Goal: Task Accomplishment & Management: Manage account settings

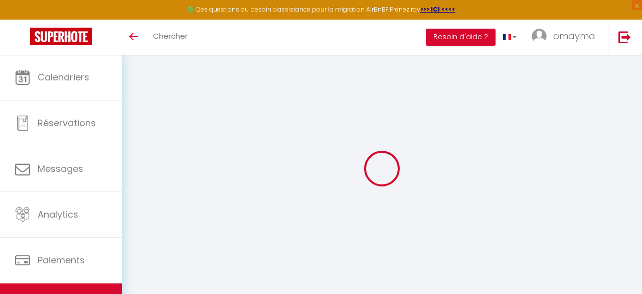
select select "5613-1187414151580215170"
select select "+ 20 %"
select select "+ 8 %"
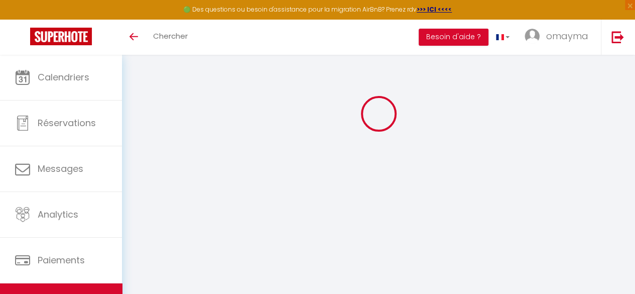
select select "EUR"
select select
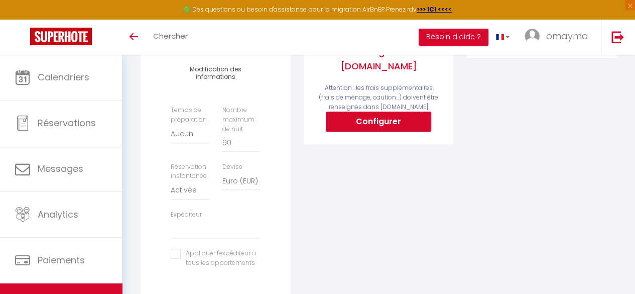
scroll to position [263, 0]
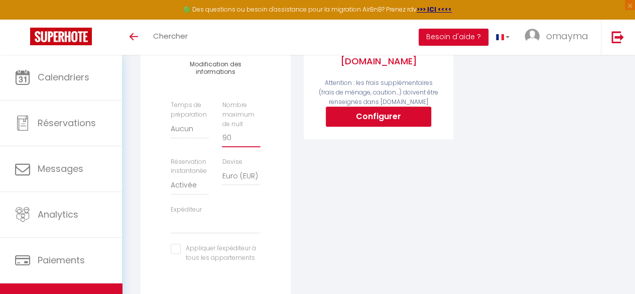
click at [231, 147] on input "90" at bounding box center [241, 138] width 38 height 18
type input "91"
select select
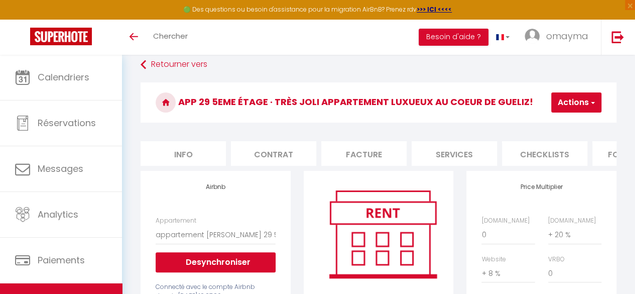
scroll to position [0, 0]
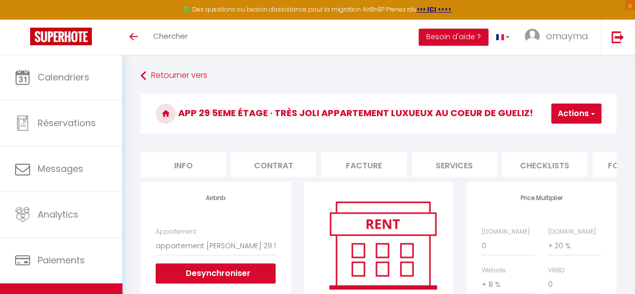
type input "91"
click at [489, 253] on select "0 + 1 % + 2 % + 3 % + 4 % + 5 % + 6 % + 7 % + 8 % + 9 %" at bounding box center [507, 245] width 53 height 19
select select "+ 20 %"
click at [481, 243] on select "0 + 1 % + 2 % + 3 % + 4 % + 5 % + 6 % + 7 % + 8 % + 9 %" at bounding box center [507, 245] width 53 height 19
select select
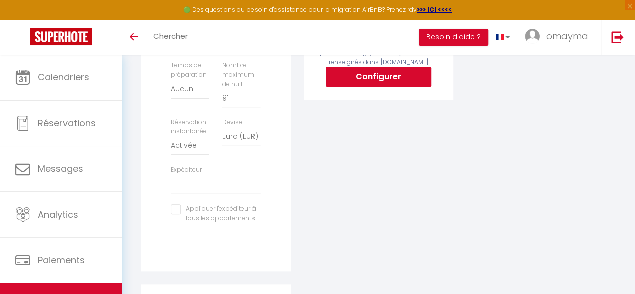
scroll to position [311, 0]
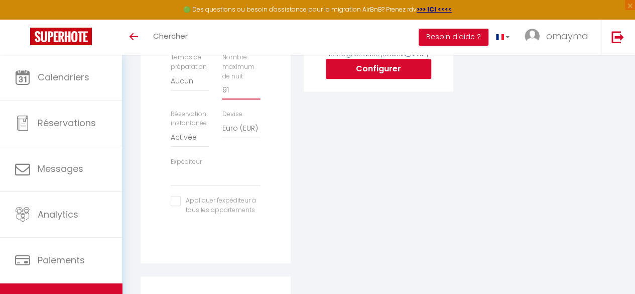
click at [234, 99] on input "91" at bounding box center [241, 90] width 38 height 18
type input "9"
select select
type input "90"
select select
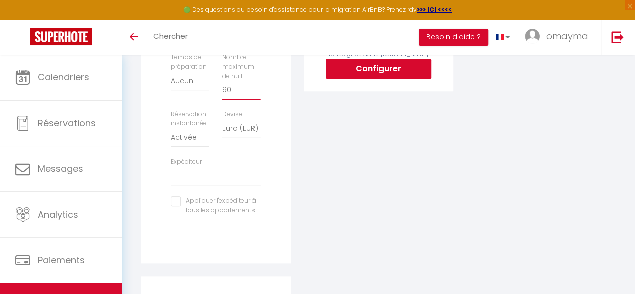
type input "92"
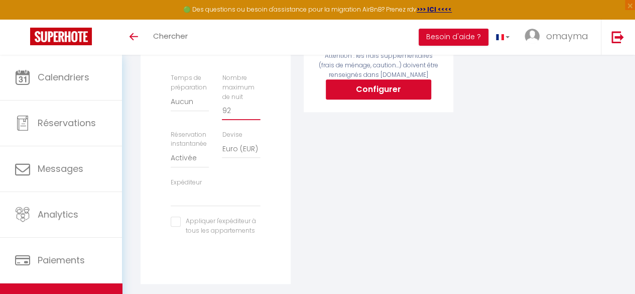
select select
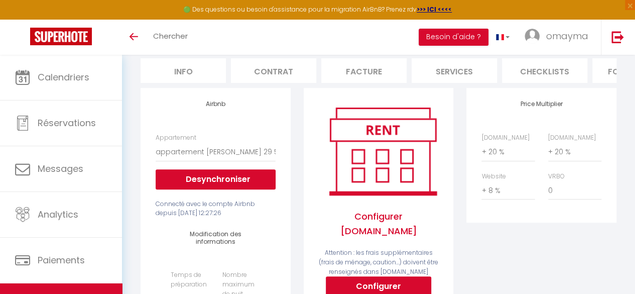
scroll to position [0, 0]
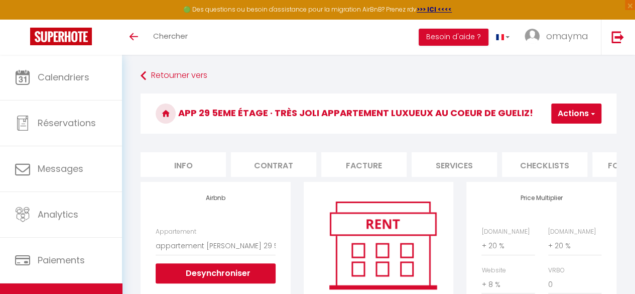
type input "92"
click at [579, 112] on button "Actions" at bounding box center [576, 113] width 50 height 20
click at [553, 131] on link "Enregistrer" at bounding box center [560, 135] width 79 height 13
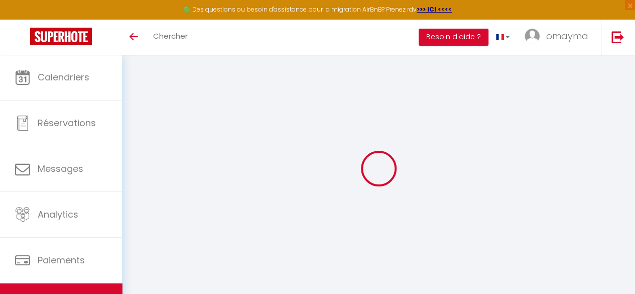
select select "EUR"
select select
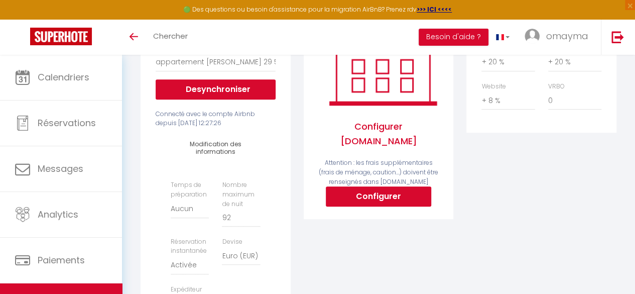
scroll to position [188, 0]
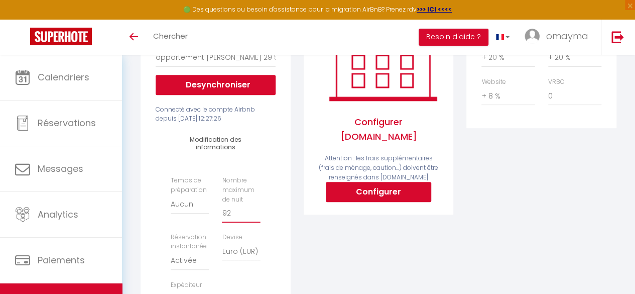
click at [242, 222] on input "92" at bounding box center [241, 213] width 38 height 18
type input "93"
select select
click at [254, 217] on input "93" at bounding box center [241, 213] width 38 height 18
type input "92"
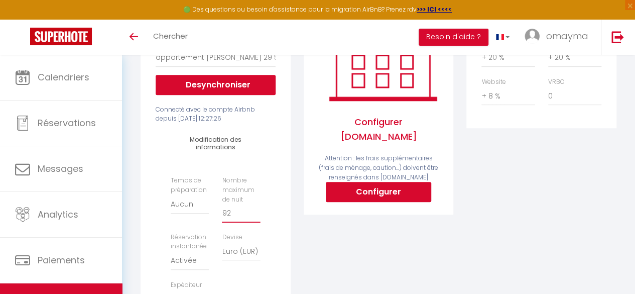
select select
click at [256, 222] on input "92" at bounding box center [241, 213] width 38 height 18
type input "91"
select select
click at [256, 222] on input "91" at bounding box center [241, 213] width 38 height 18
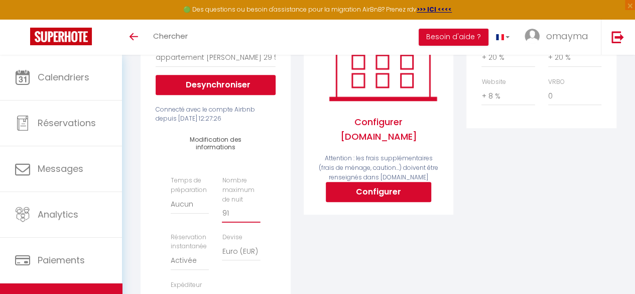
type input "90"
select select
click at [256, 222] on input "90" at bounding box center [241, 213] width 38 height 18
type input "92"
select select
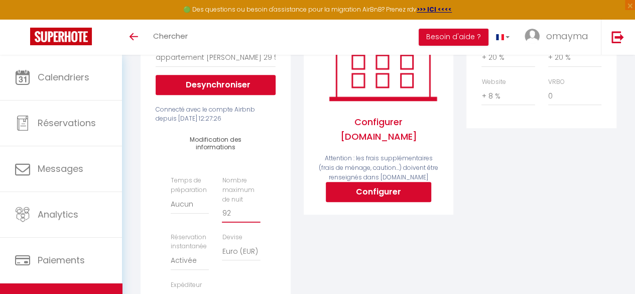
type input "94"
select select
type input "95"
select select
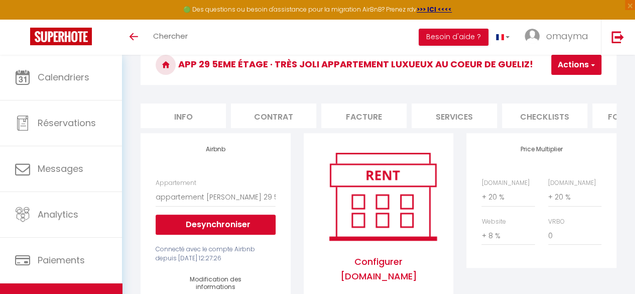
scroll to position [48, 0]
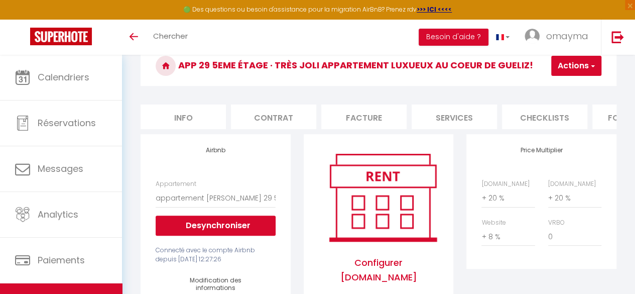
type input "95"
